Goal: Task Accomplishment & Management: Manage account settings

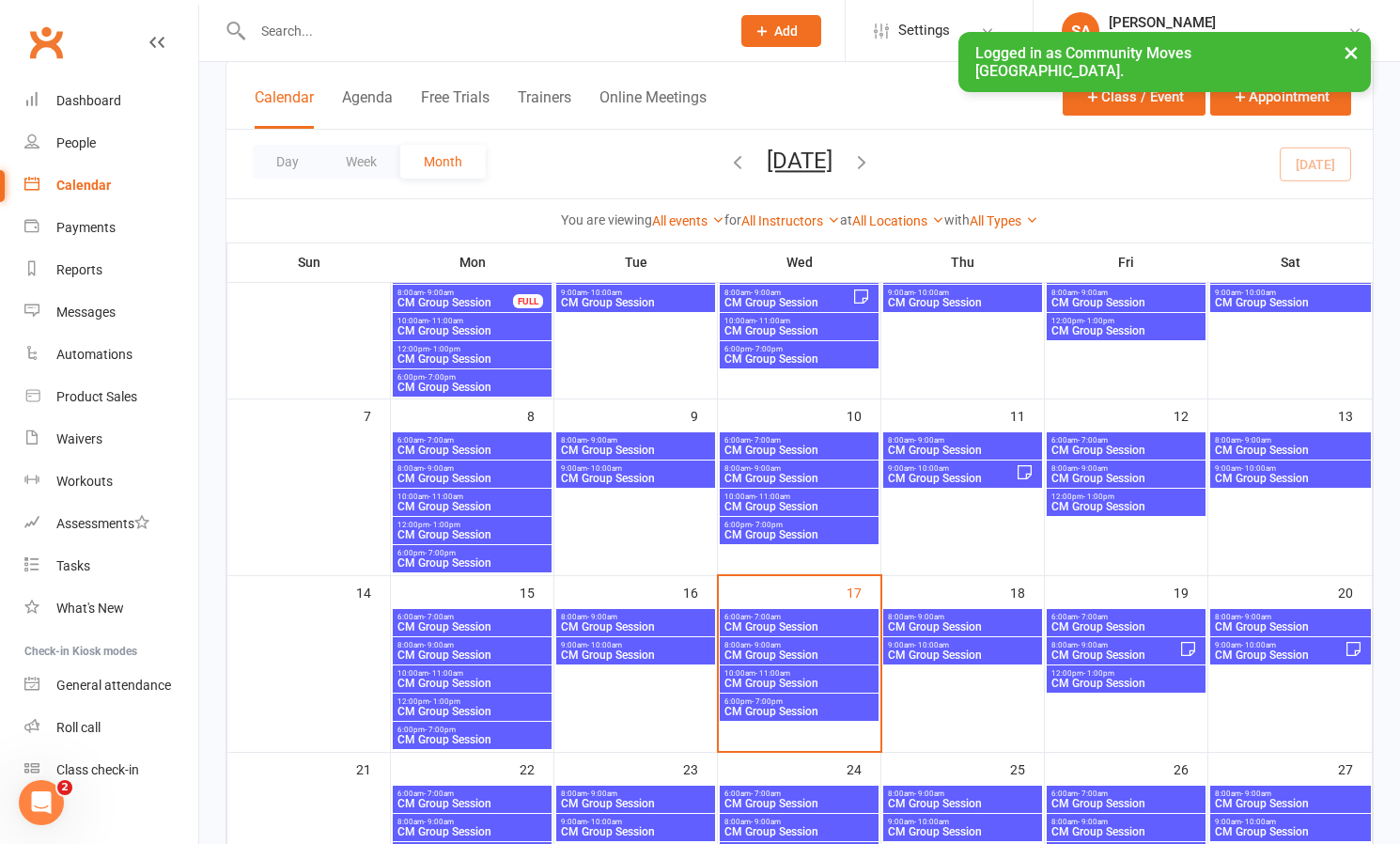
scroll to position [175, 0]
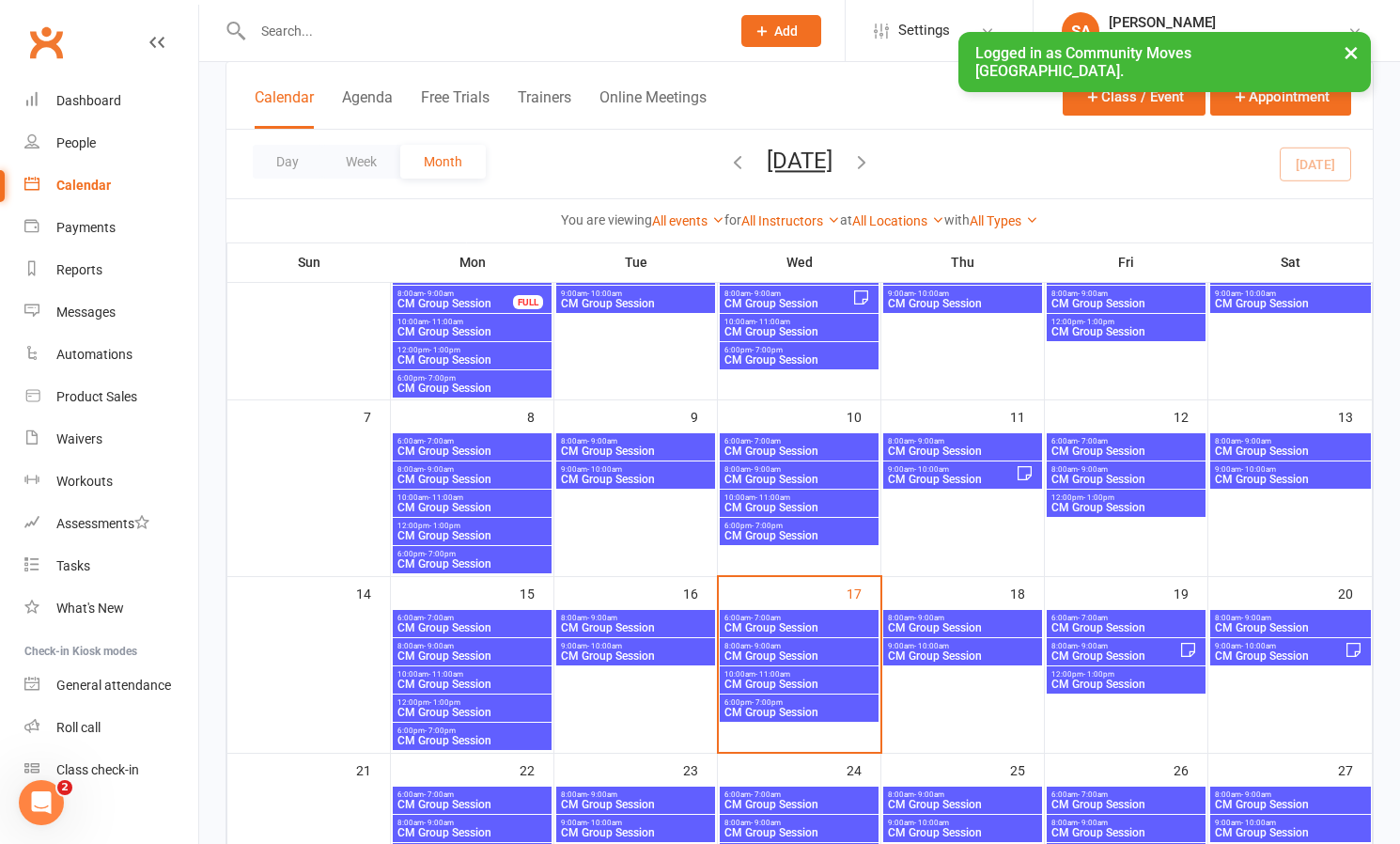
click at [761, 644] on span "- 9:00am" at bounding box center [765, 645] width 30 height 9
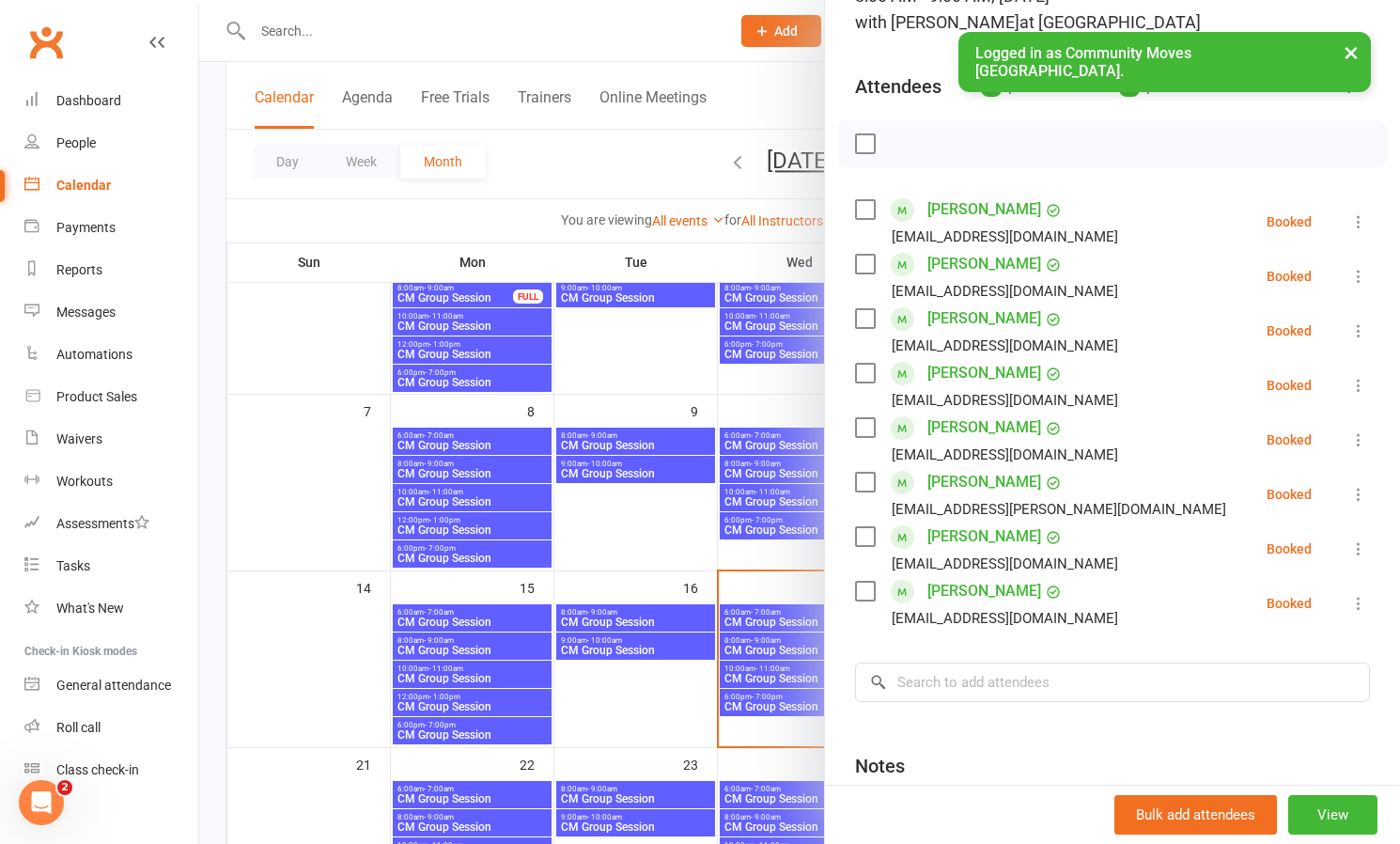
scroll to position [182, 0]
click at [540, 221] on div at bounding box center [799, 422] width 1200 height 844
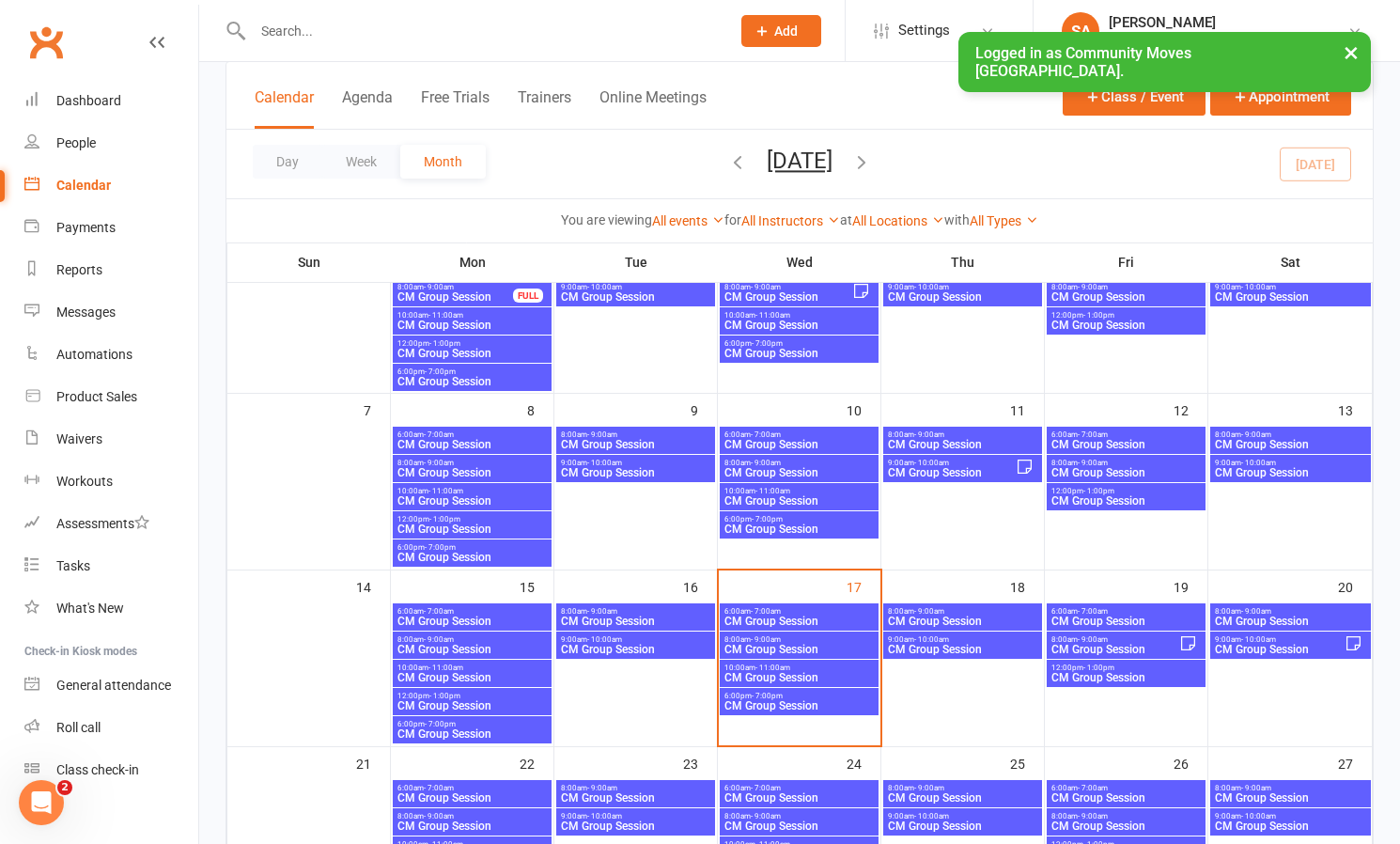
click at [315, 28] on input "text" at bounding box center [482, 32] width 469 height 27
type input "[PERSON_NAME]"
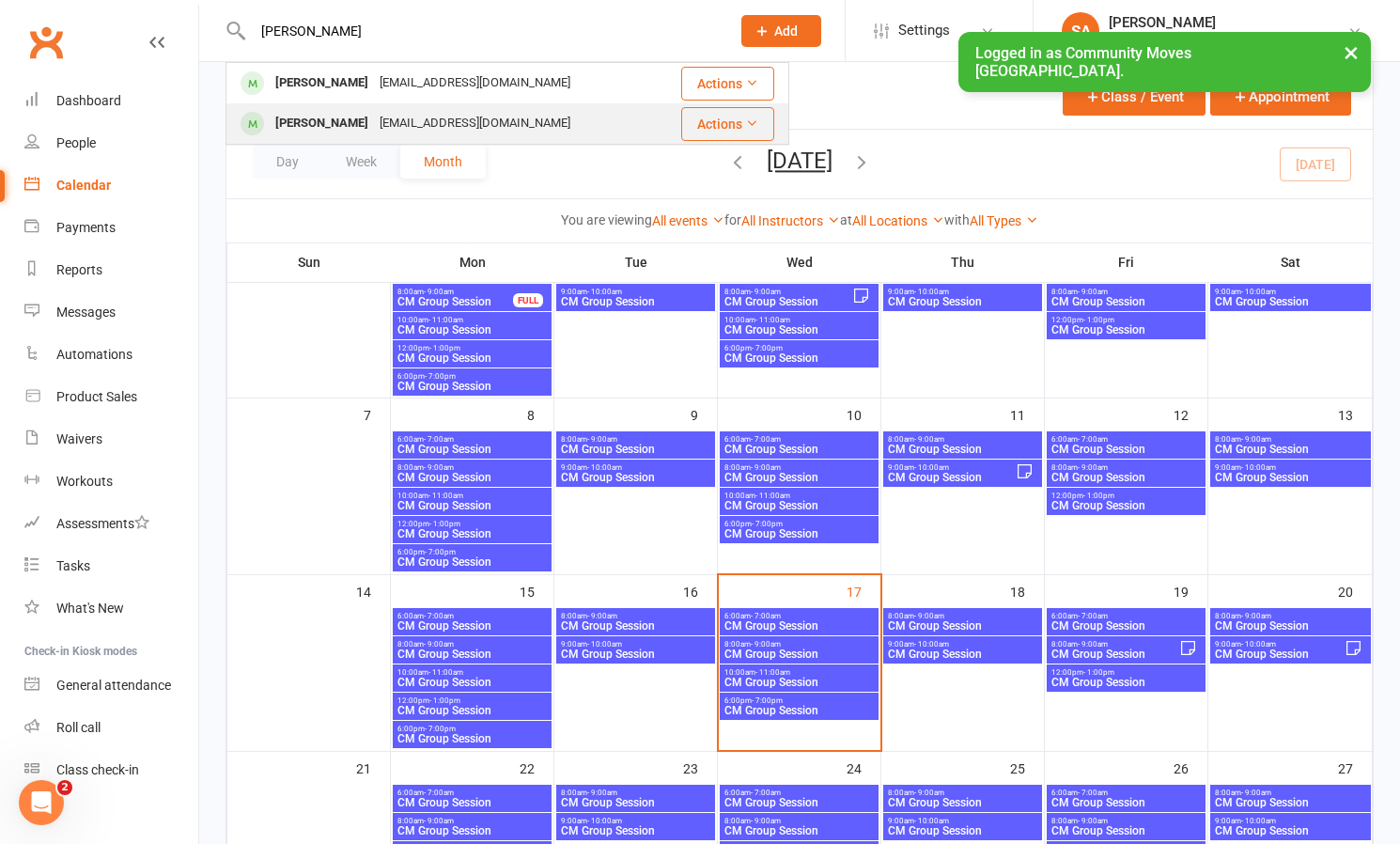
click at [307, 120] on div "[PERSON_NAME]" at bounding box center [321, 123] width 104 height 28
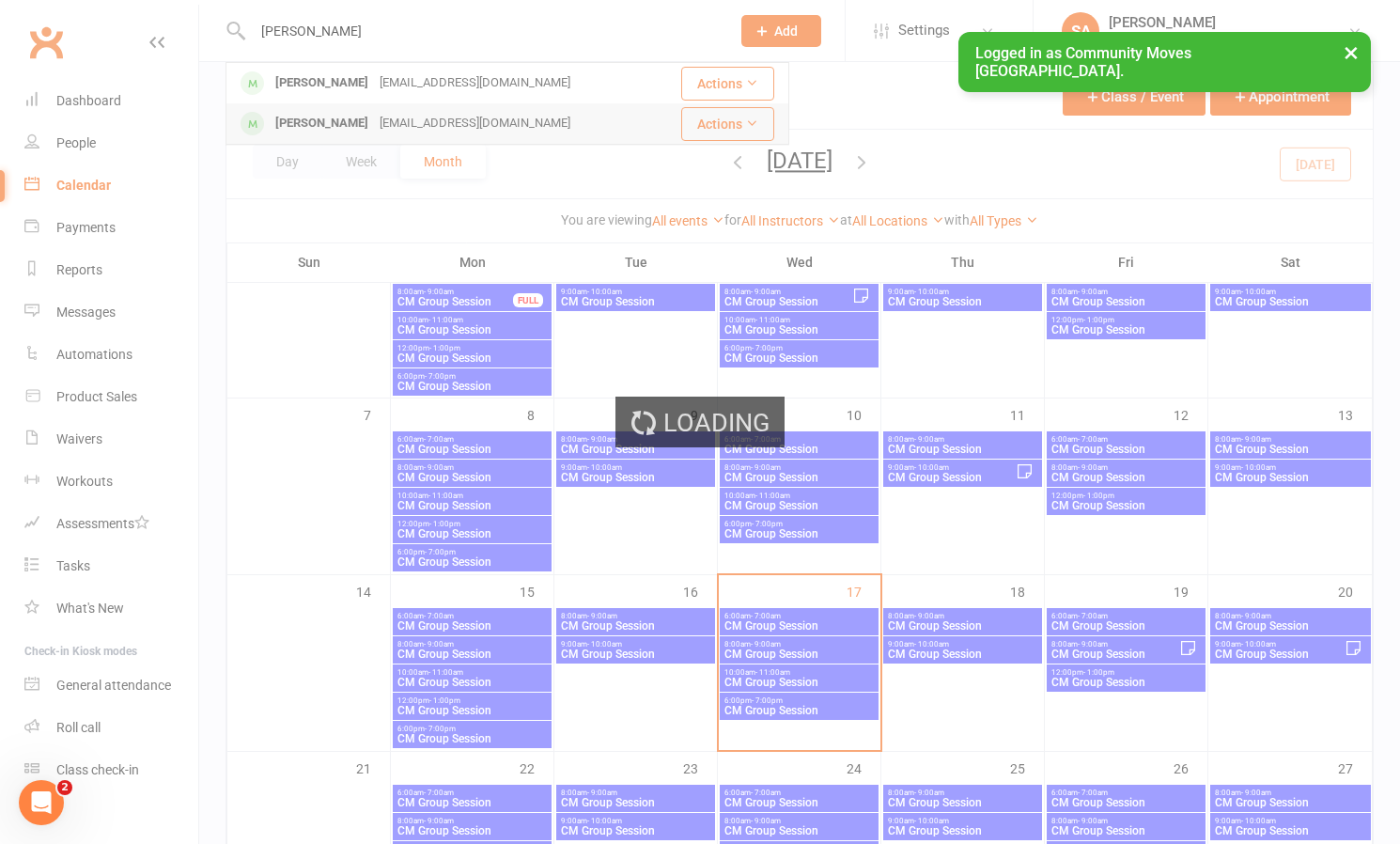
scroll to position [175, 0]
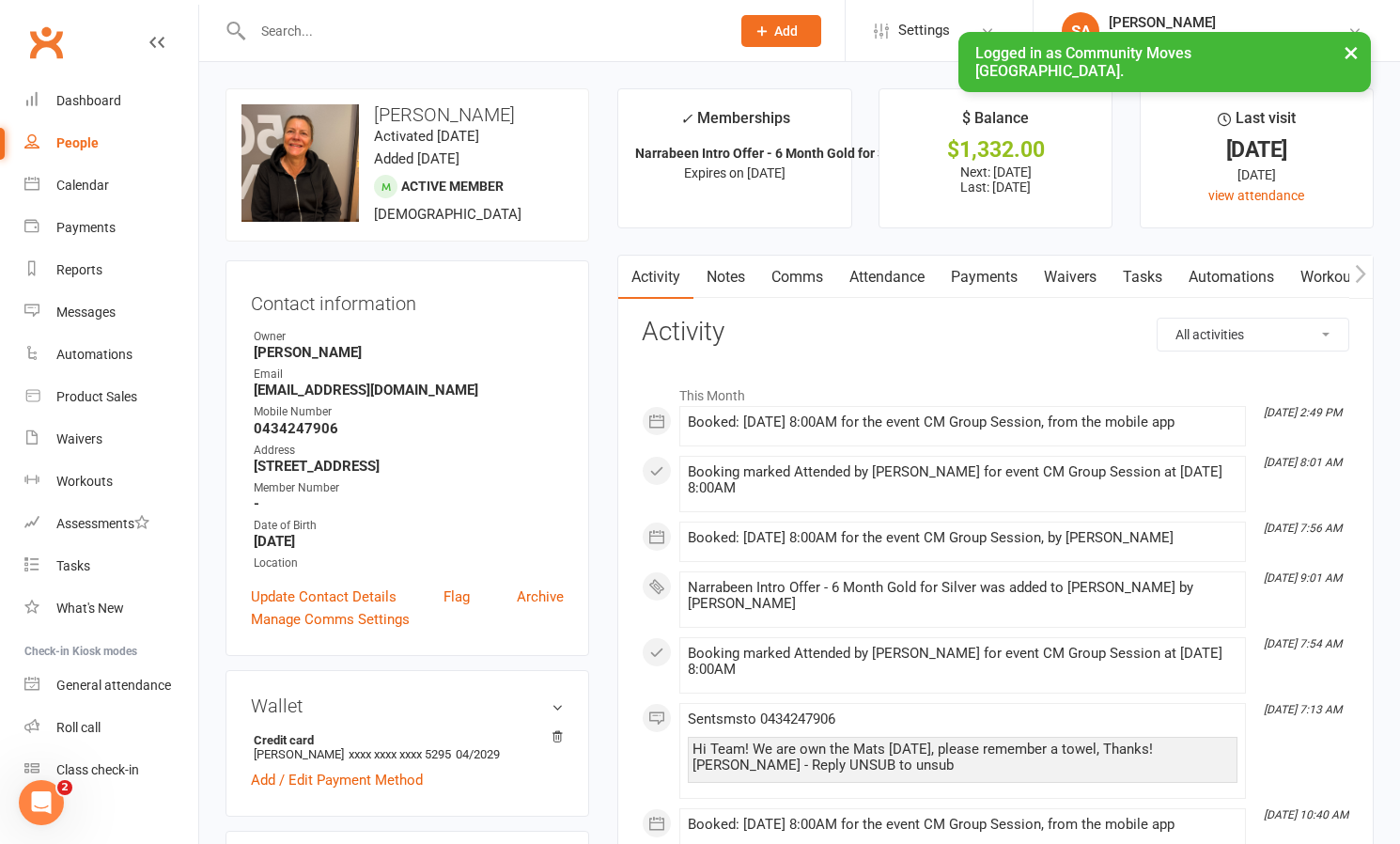
click at [977, 272] on link "Payments" at bounding box center [983, 276] width 93 height 43
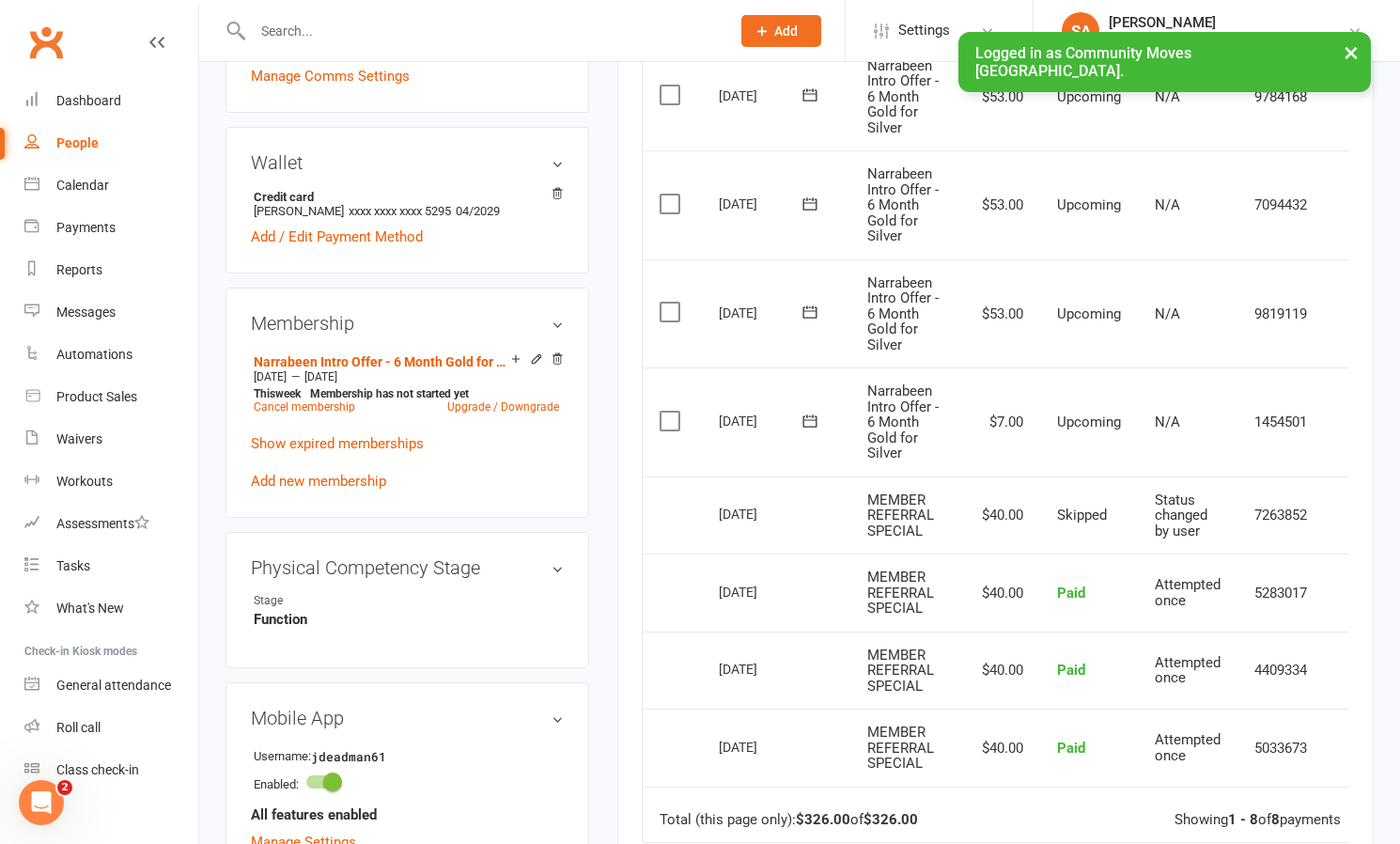
scroll to position [0, 33]
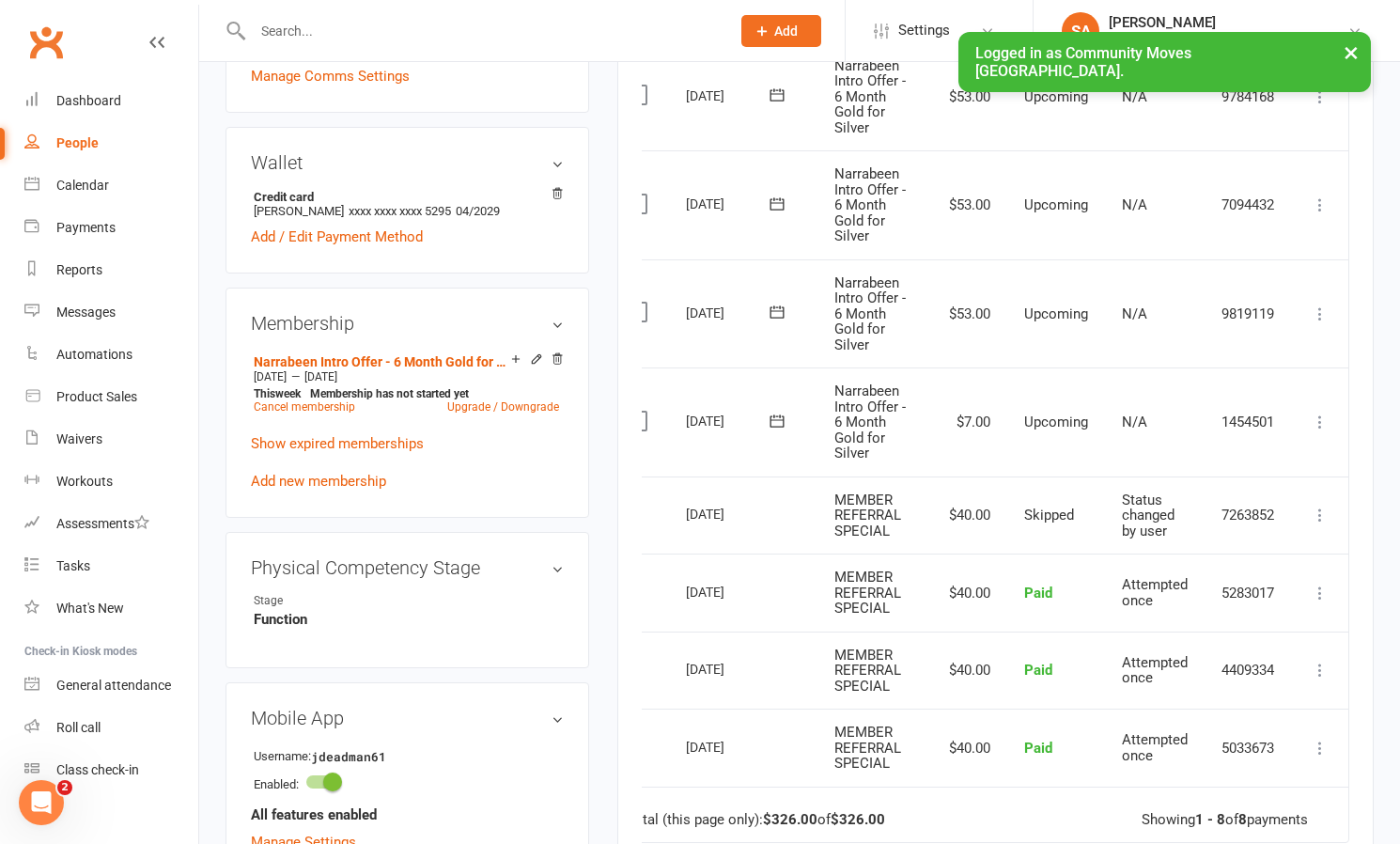
click at [1320, 413] on icon at bounding box center [1320, 422] width 19 height 19
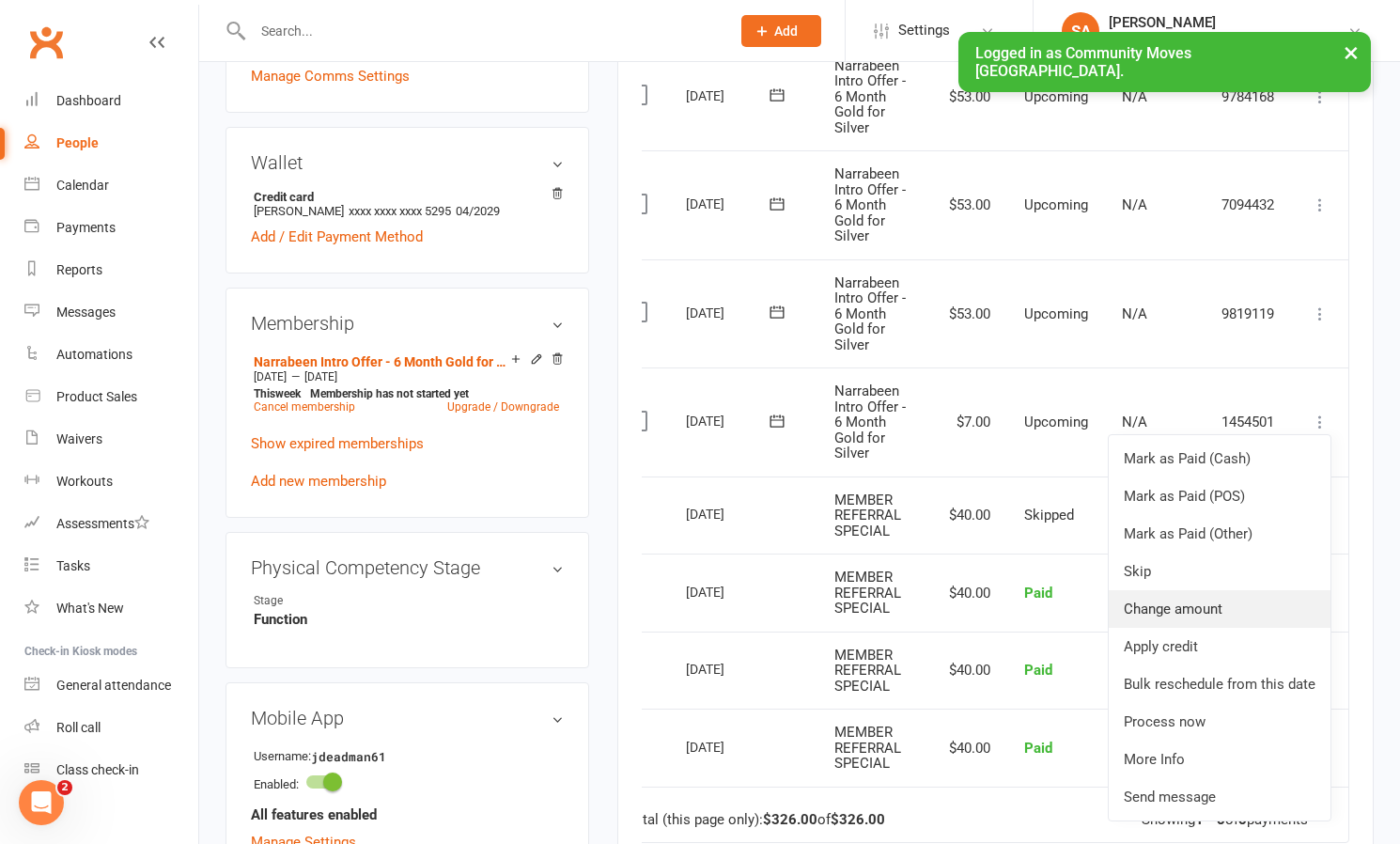
click at [1178, 595] on link "Change amount" at bounding box center [1219, 608] width 222 height 37
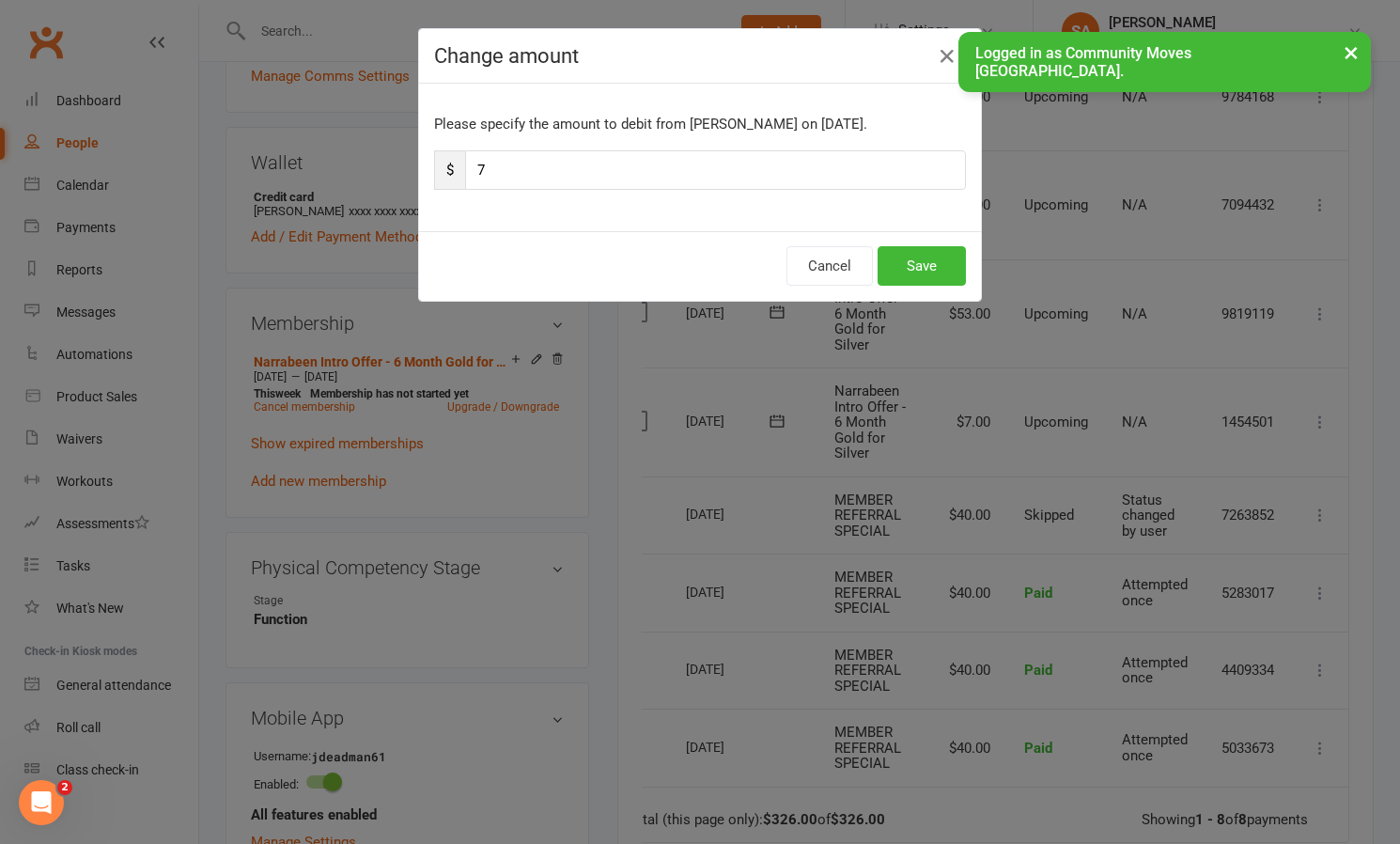
drag, startPoint x: 468, startPoint y: 169, endPoint x: 447, endPoint y: 168, distance: 21.0
click at [447, 168] on div "$ 7" at bounding box center [700, 169] width 531 height 39
type input "53"
click at [922, 273] on button "Save" at bounding box center [921, 266] width 88 height 39
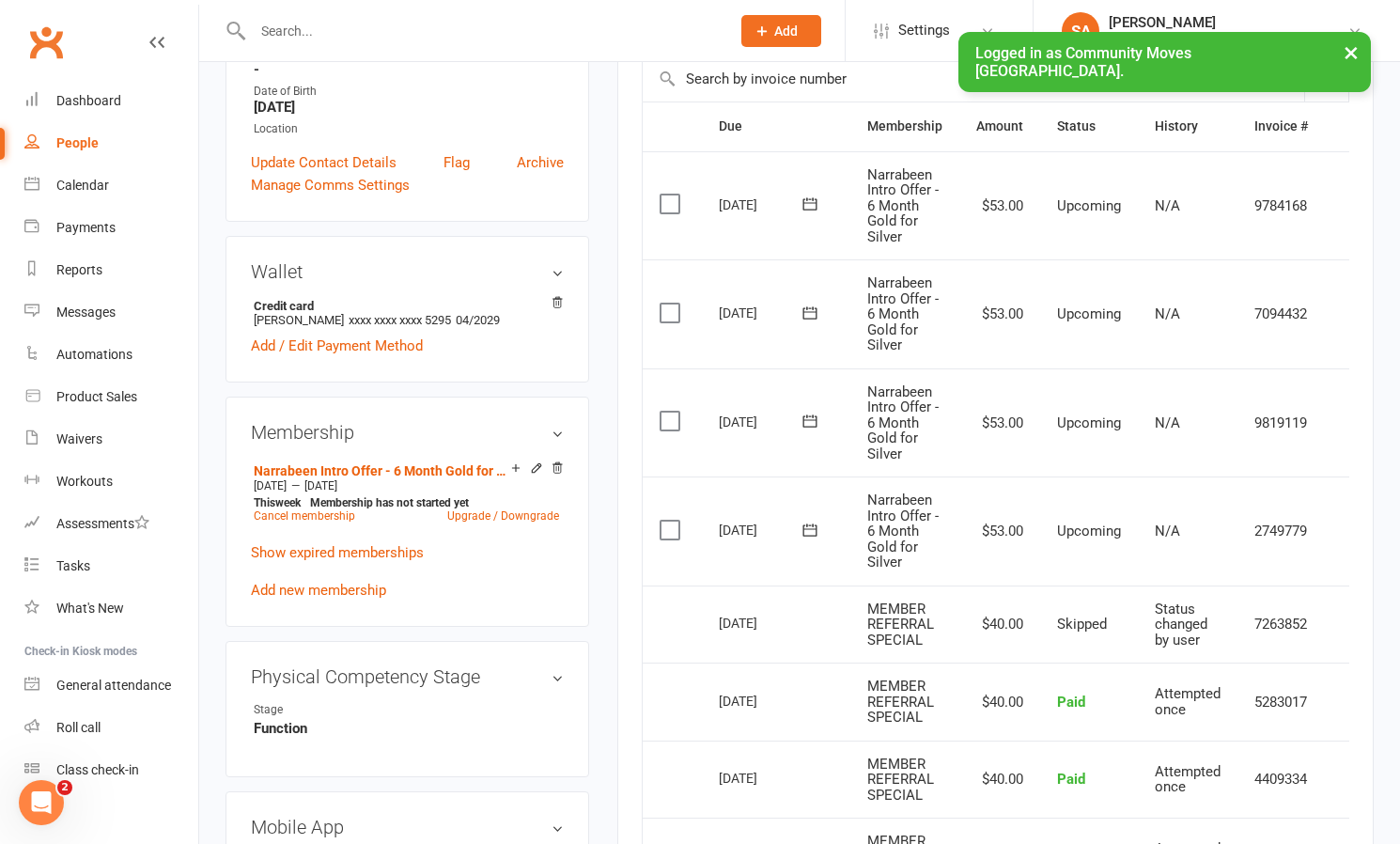
scroll to position [432, 0]
click at [71, 138] on div "People" at bounding box center [77, 143] width 42 height 15
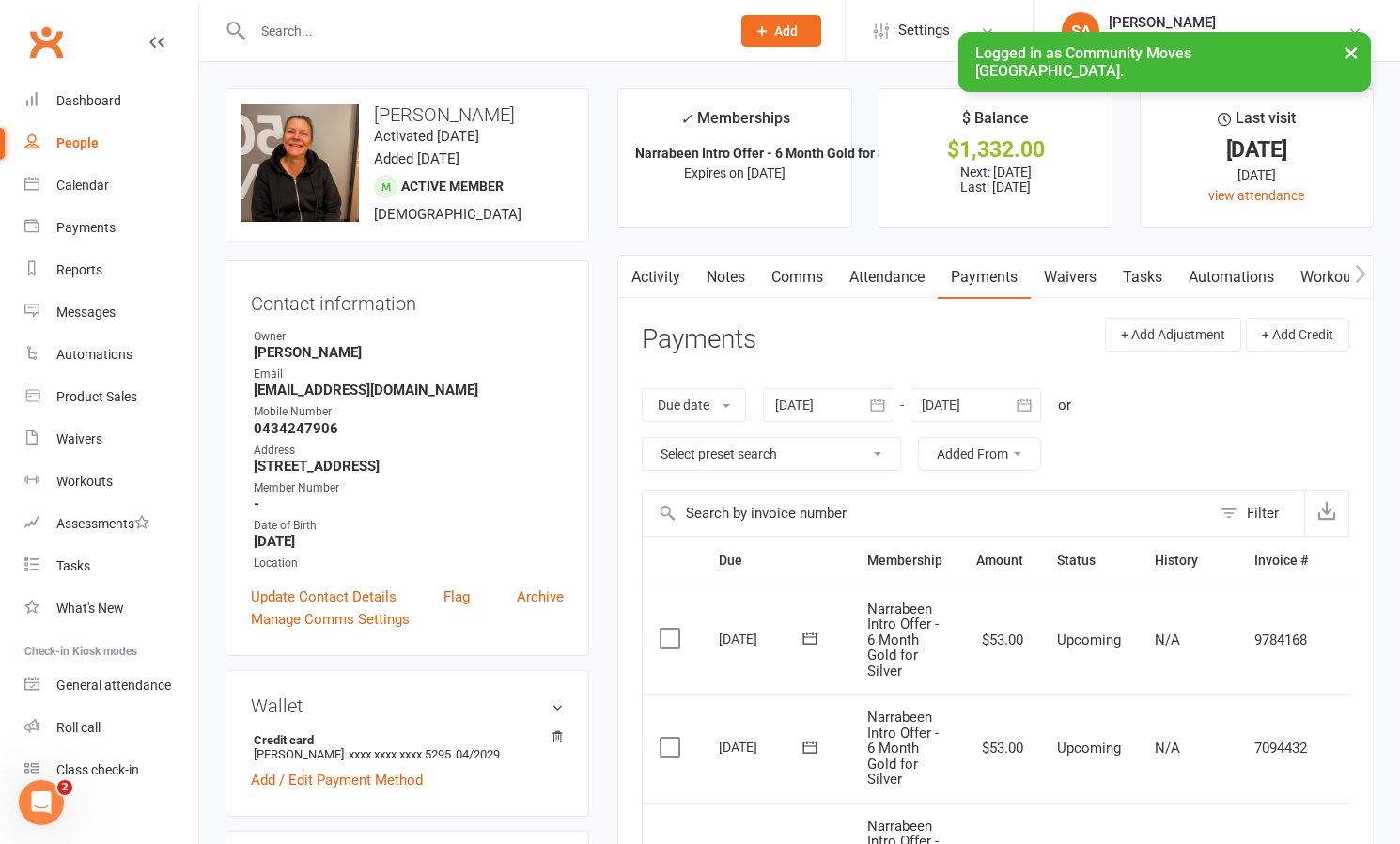
select select "100"
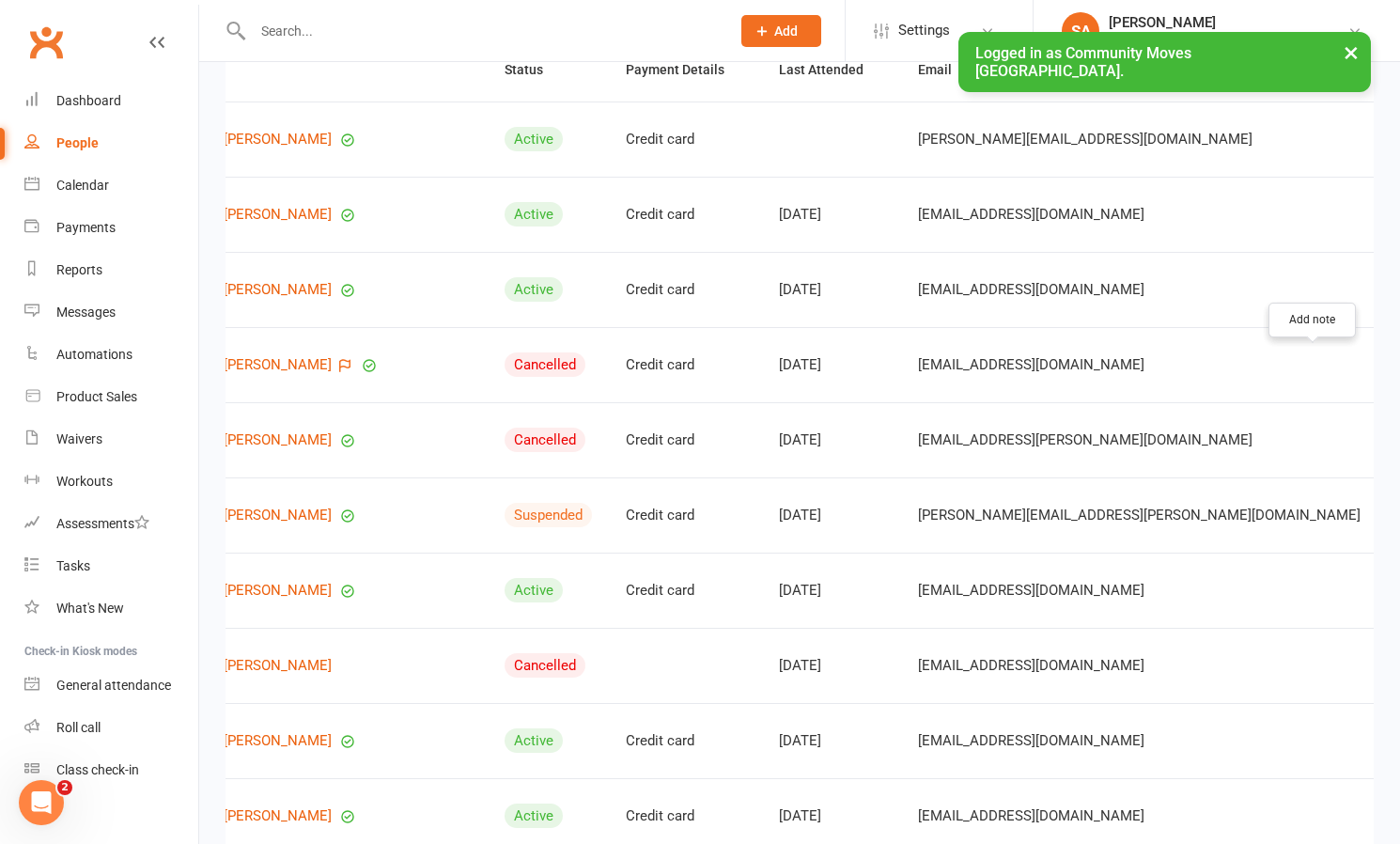
scroll to position [0, 131]
click at [1216, 507] on link "Archive member" at bounding box center [1261, 513] width 186 height 37
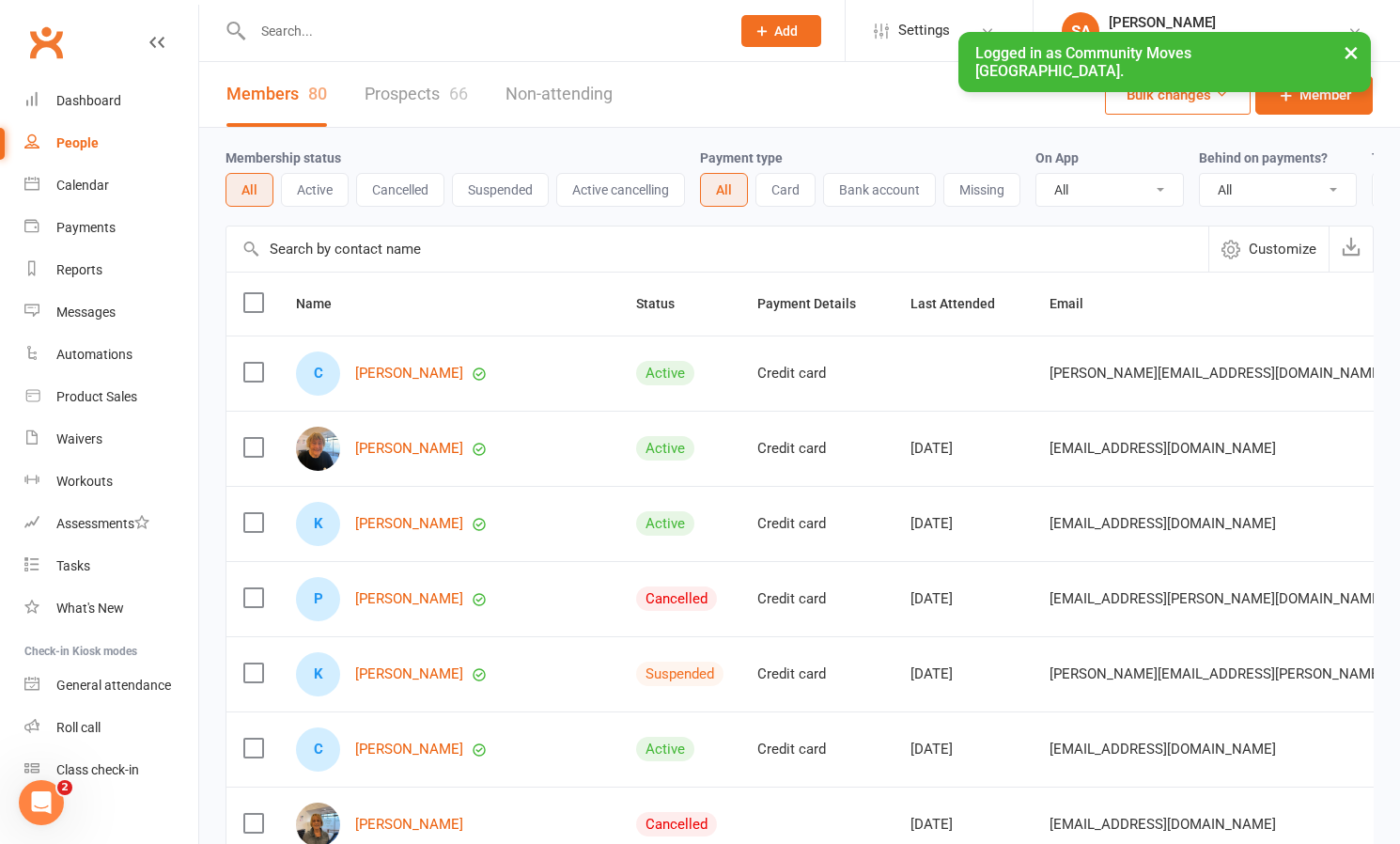
scroll to position [0, 0]
click at [323, 191] on button "Active" at bounding box center [314, 189] width 68 height 33
